Goal: Information Seeking & Learning: Learn about a topic

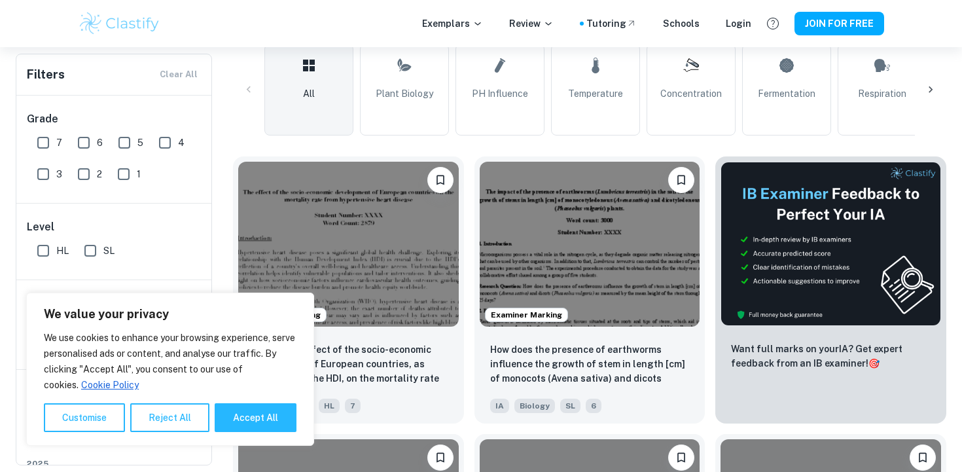
scroll to position [324, 0]
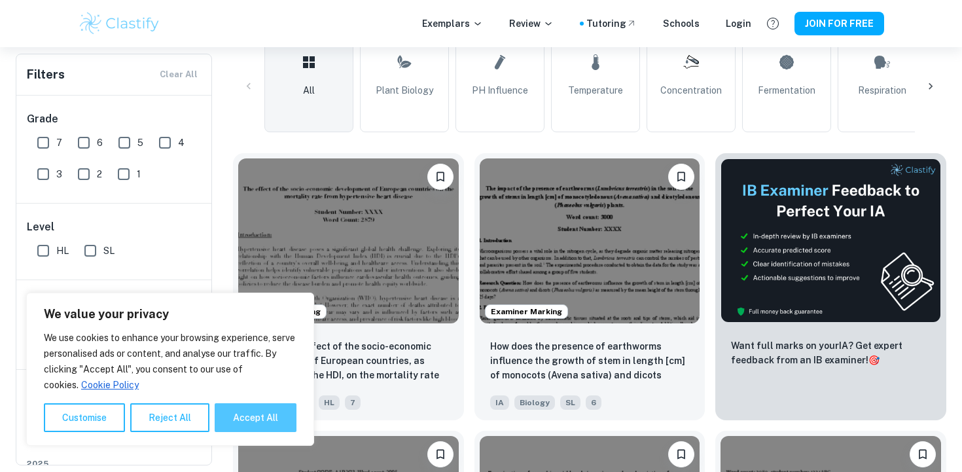
click at [224, 417] on button "Accept All" at bounding box center [256, 417] width 82 height 29
checkbox input "true"
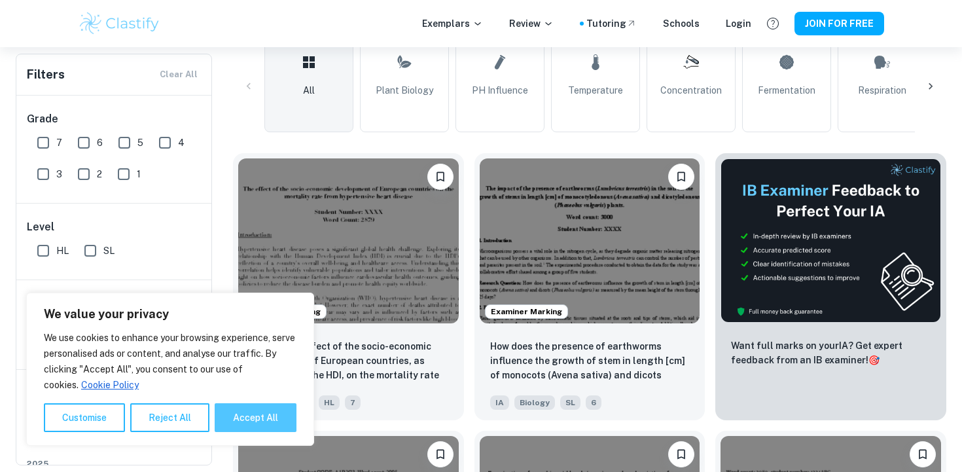
checkbox input "true"
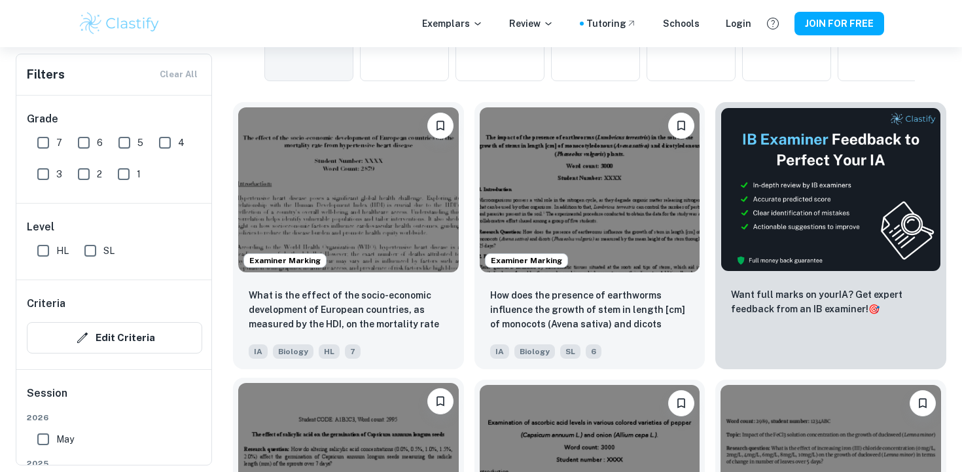
scroll to position [385, 0]
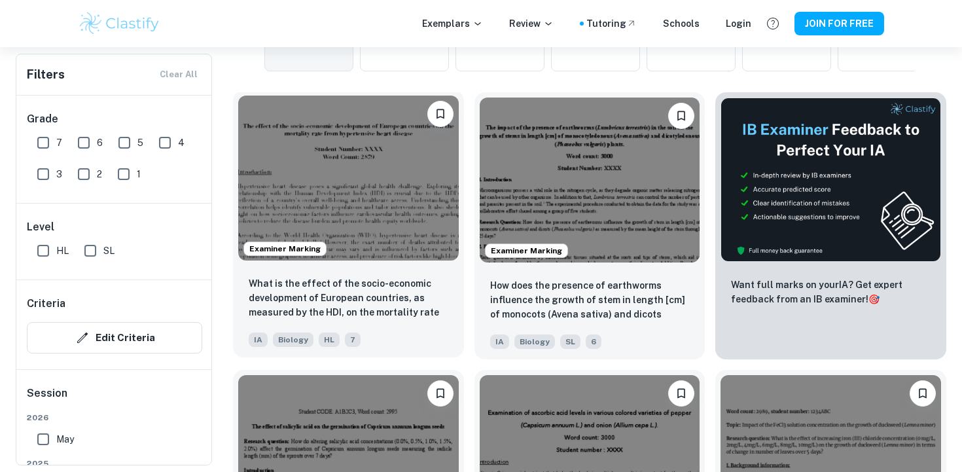
click at [386, 207] on img at bounding box center [348, 178] width 220 height 165
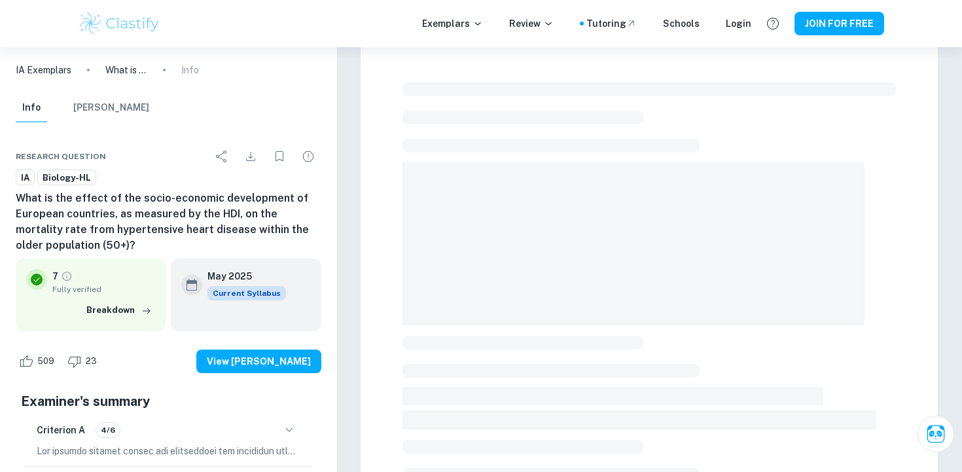
scroll to position [22, 0]
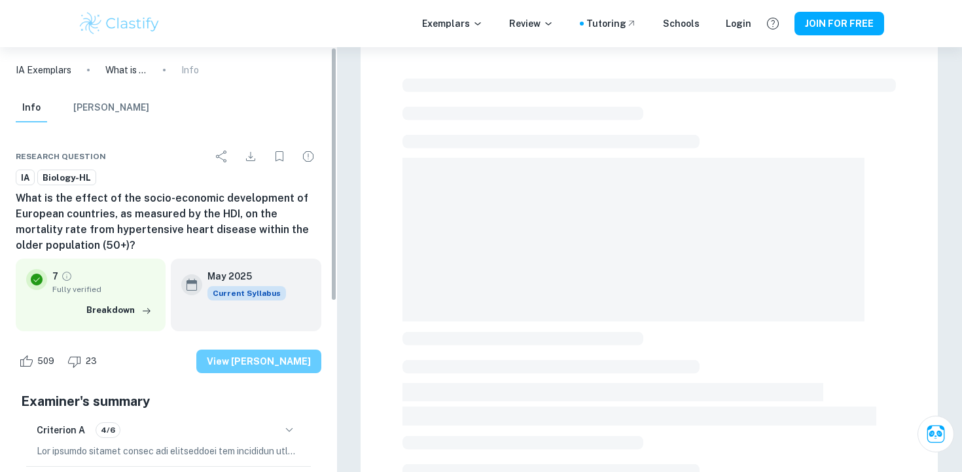
click at [241, 362] on button "View [PERSON_NAME]" at bounding box center [258, 361] width 125 height 24
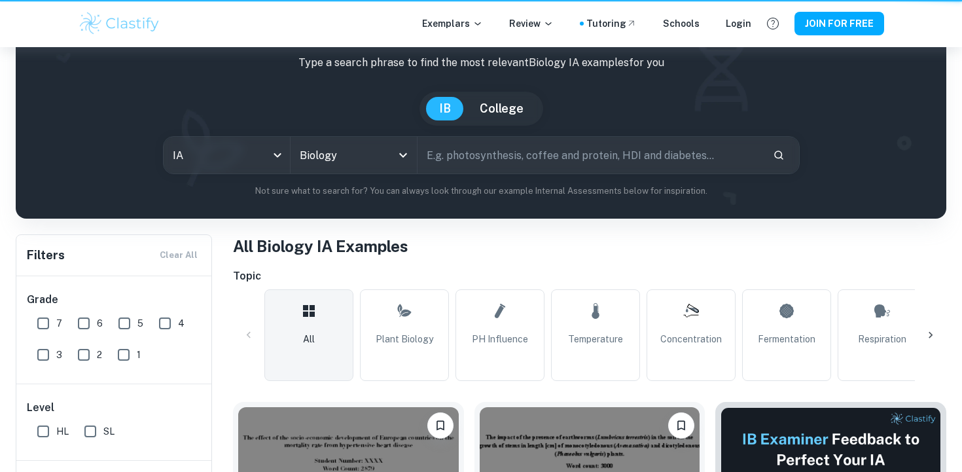
scroll to position [385, 0]
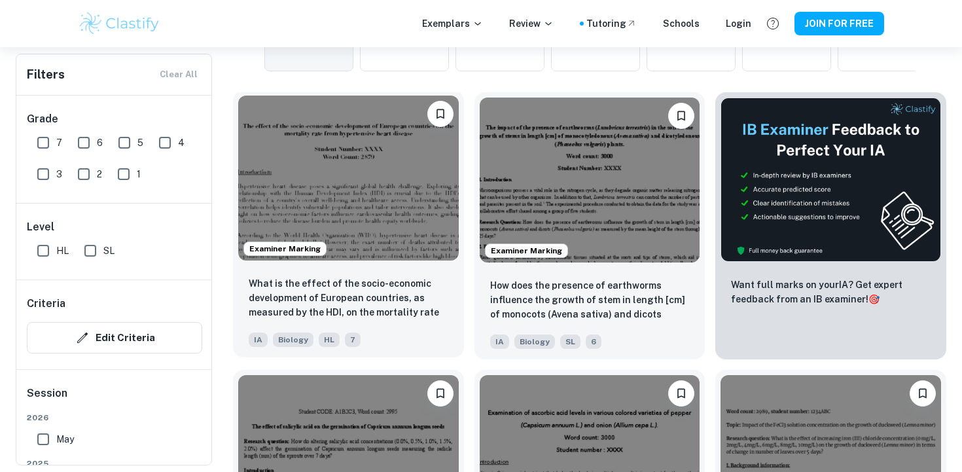
click at [373, 177] on img at bounding box center [348, 178] width 220 height 165
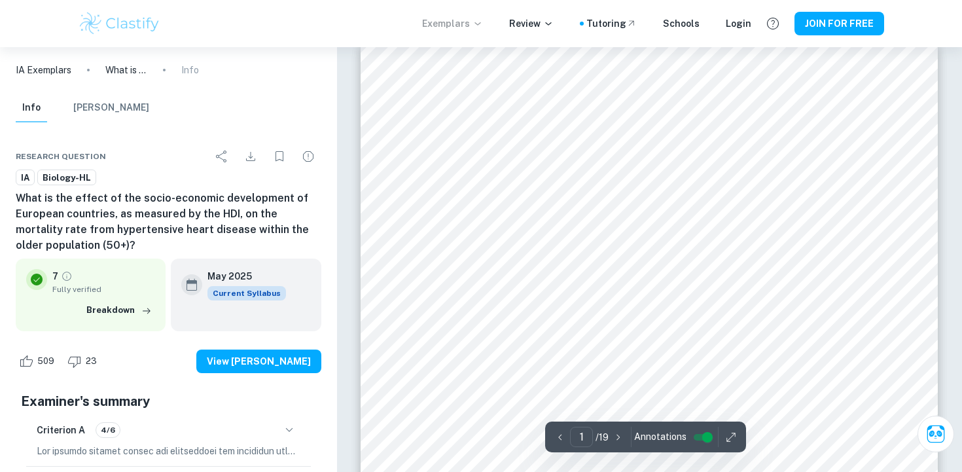
scroll to position [14, 0]
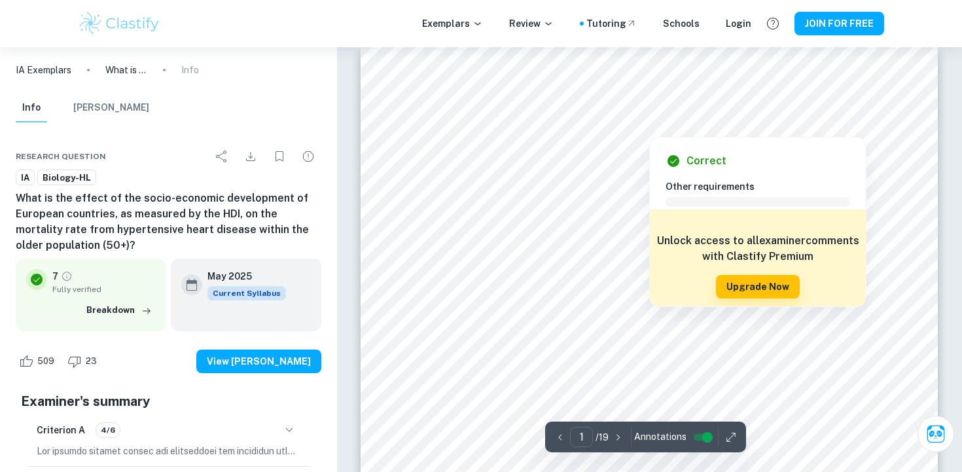
click at [589, 126] on div at bounding box center [649, 125] width 269 height 16
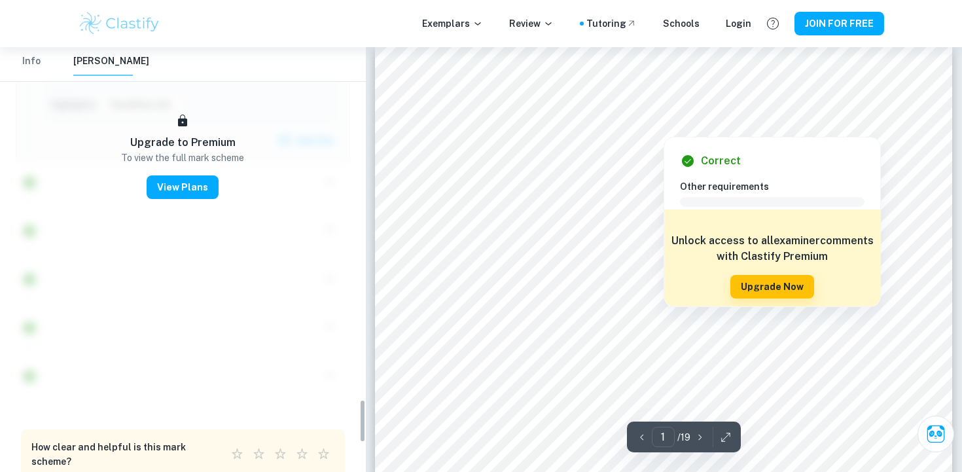
scroll to position [3445, 0]
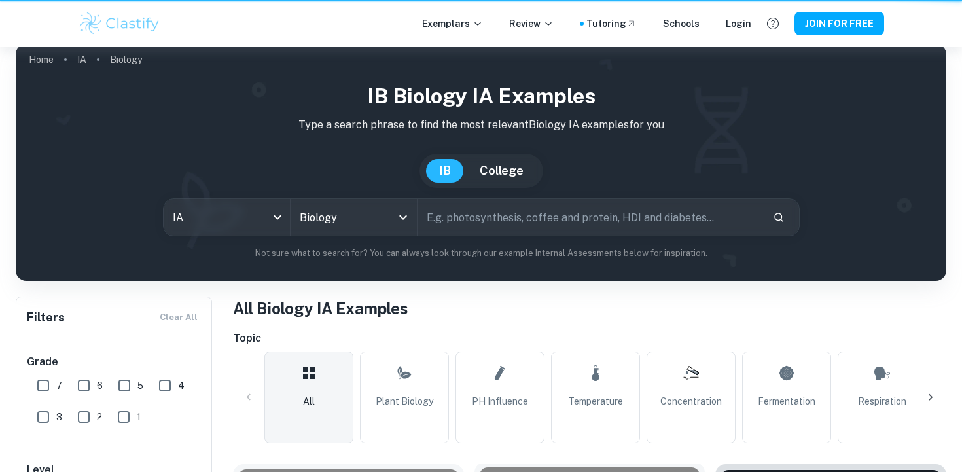
scroll to position [385, 0]
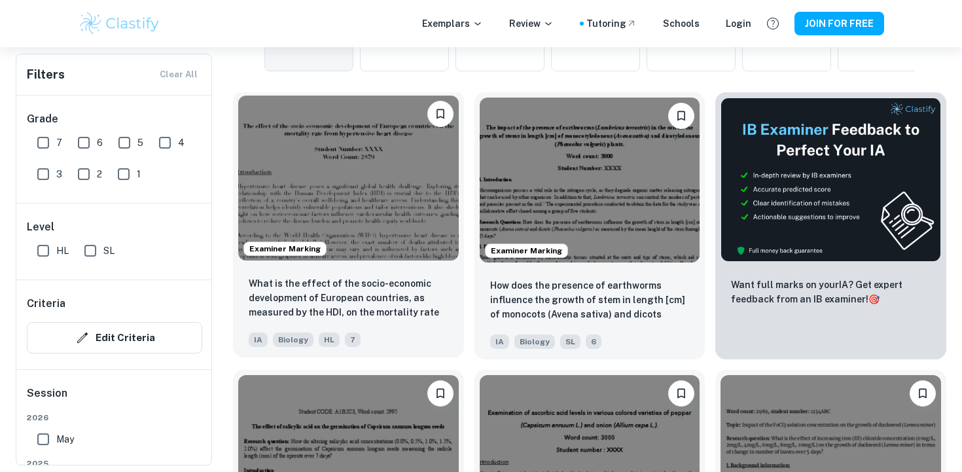
click at [368, 193] on img at bounding box center [348, 178] width 220 height 165
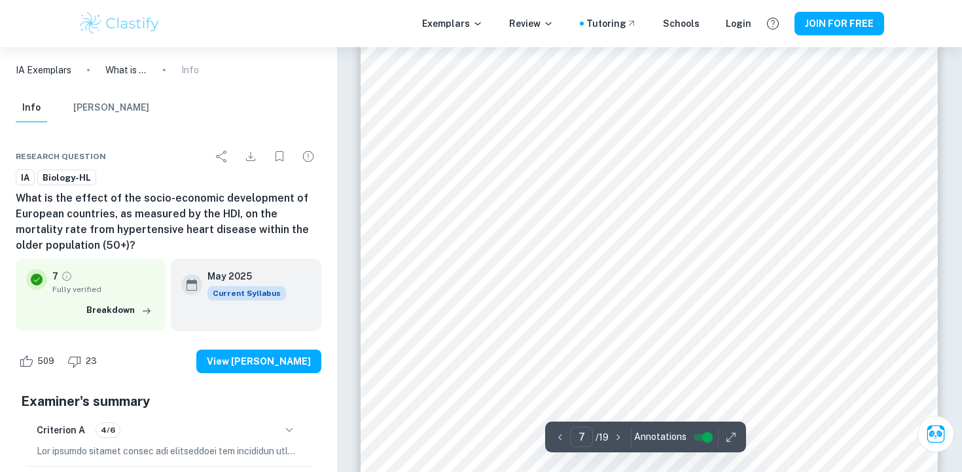
scroll to position [4874, 0]
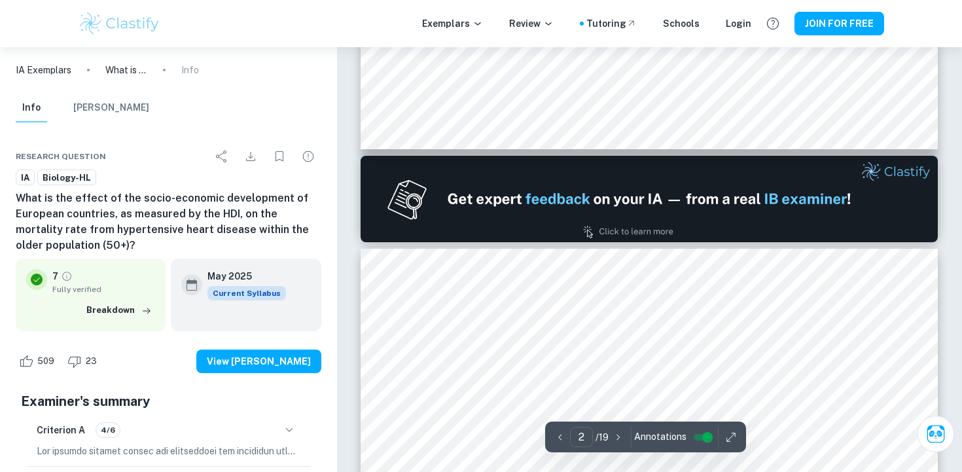
type input "1"
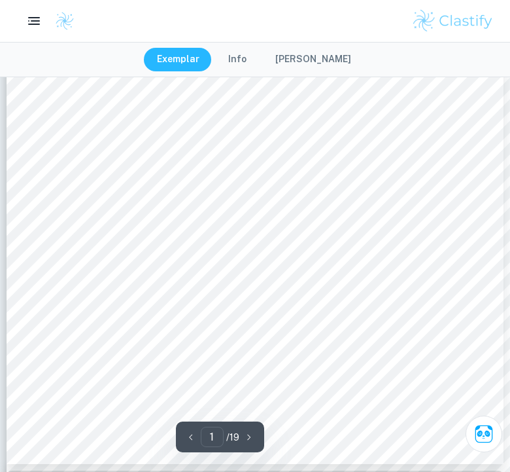
scroll to position [399, 0]
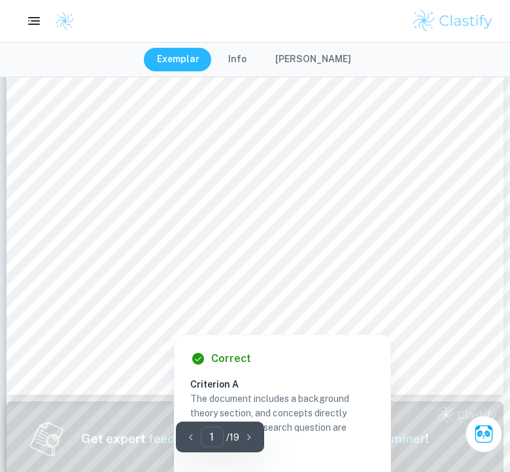
click at [135, 276] on div at bounding box center [294, 280] width 467 height 18
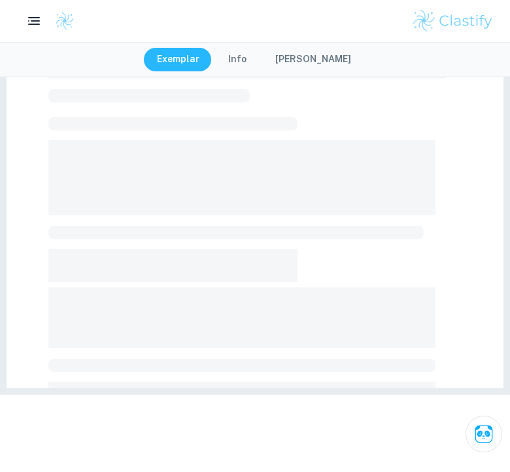
click at [45, 298] on div at bounding box center [255, 36] width 497 height 703
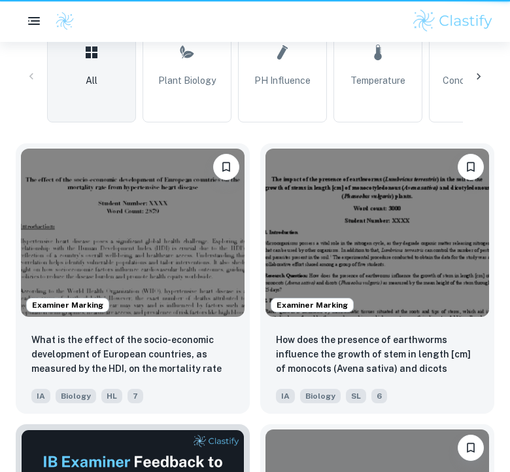
scroll to position [385, 0]
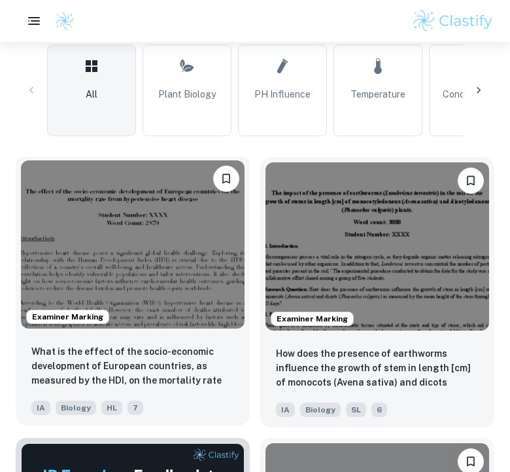
click at [125, 234] on img at bounding box center [133, 244] width 224 height 168
